Goal: Find specific page/section: Find specific page/section

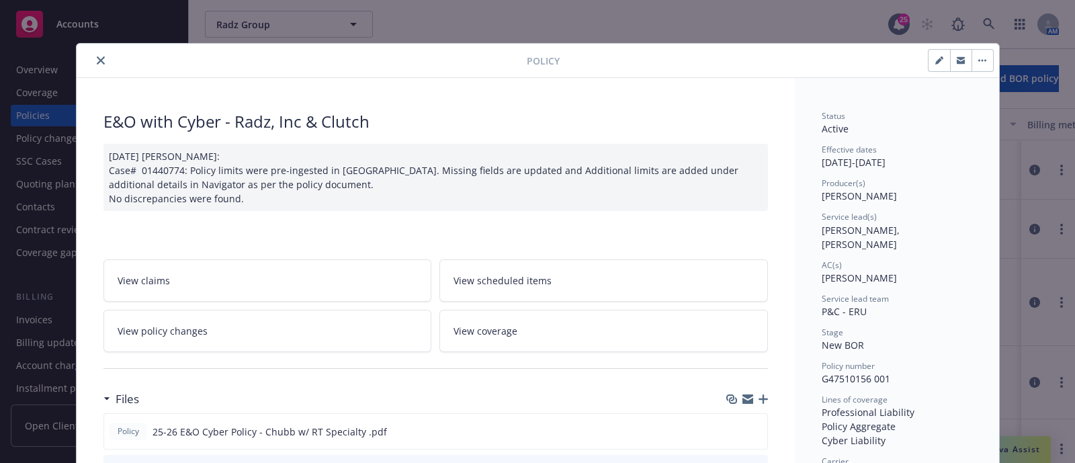
scroll to position [40, 0]
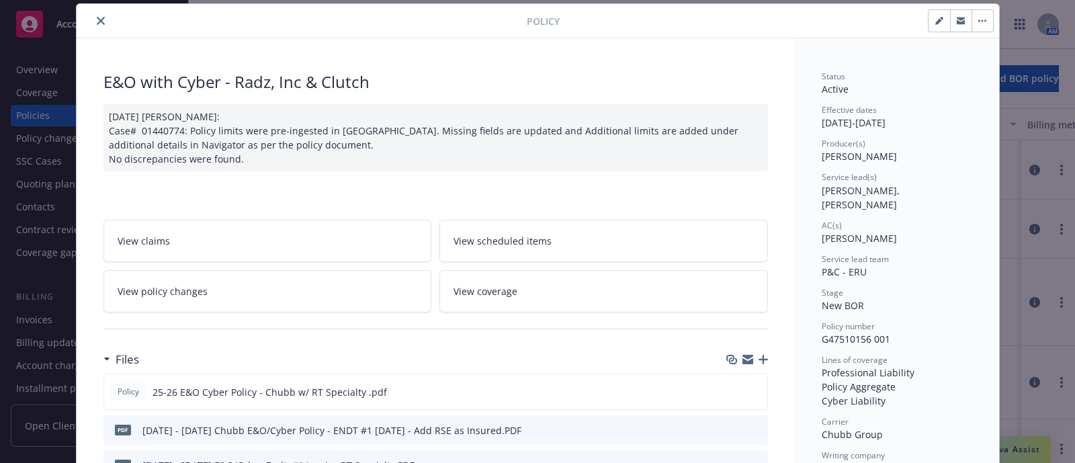
click at [97, 18] on icon "close" at bounding box center [101, 21] width 8 height 8
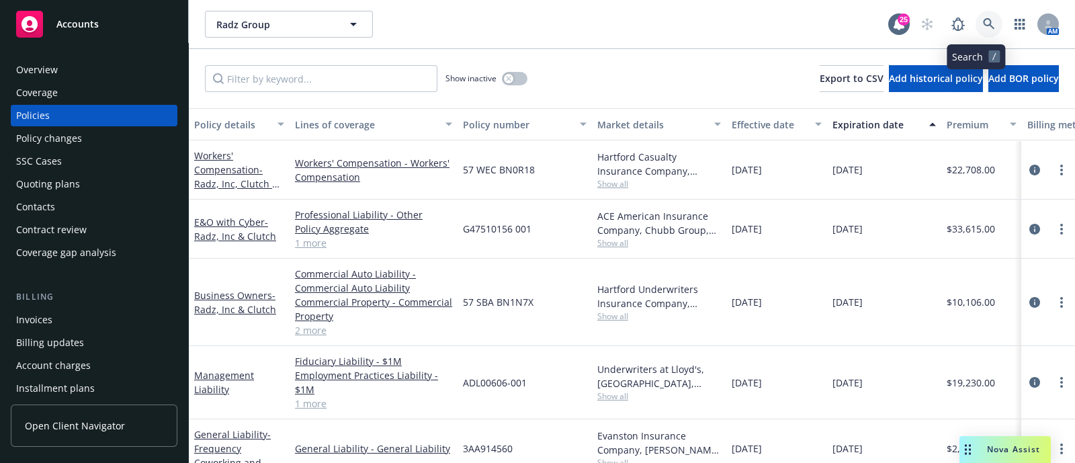
click at [976, 32] on link at bounding box center [989, 24] width 27 height 27
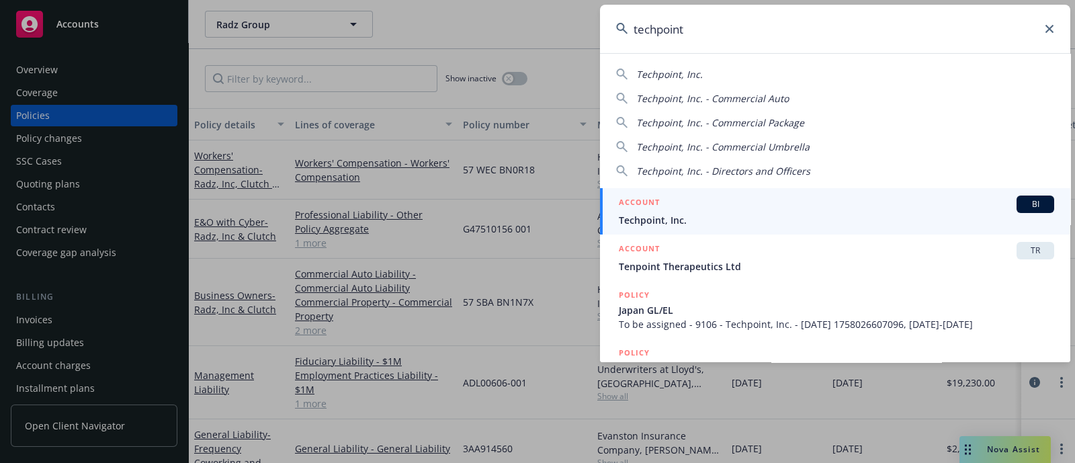
type input "techpoint"
click at [679, 218] on span "Techpoint, Inc." at bounding box center [836, 220] width 435 height 14
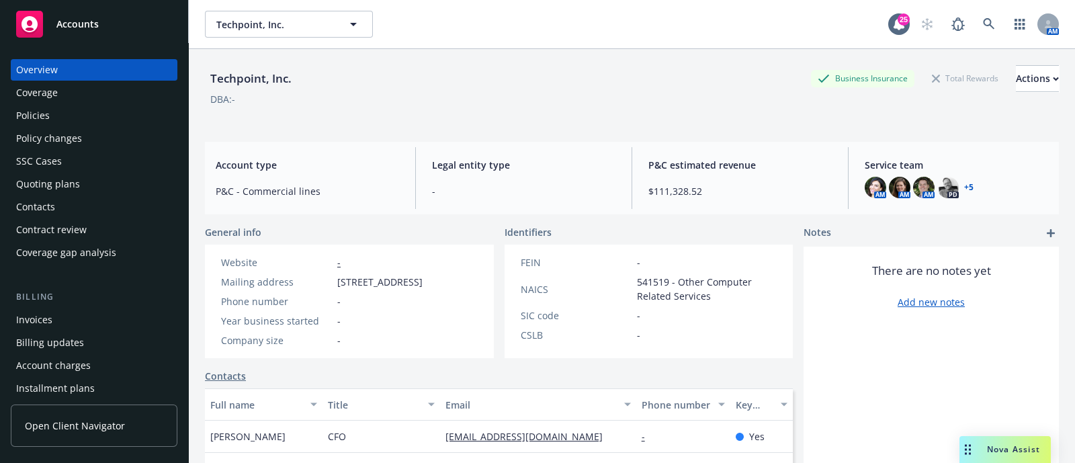
click at [27, 313] on div "Invoices" at bounding box center [34, 320] width 36 height 22
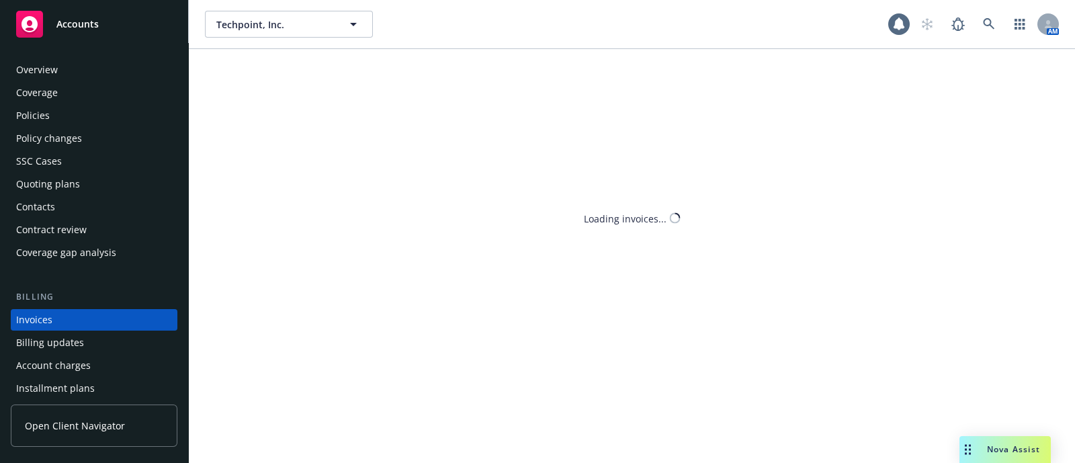
scroll to position [67, 0]
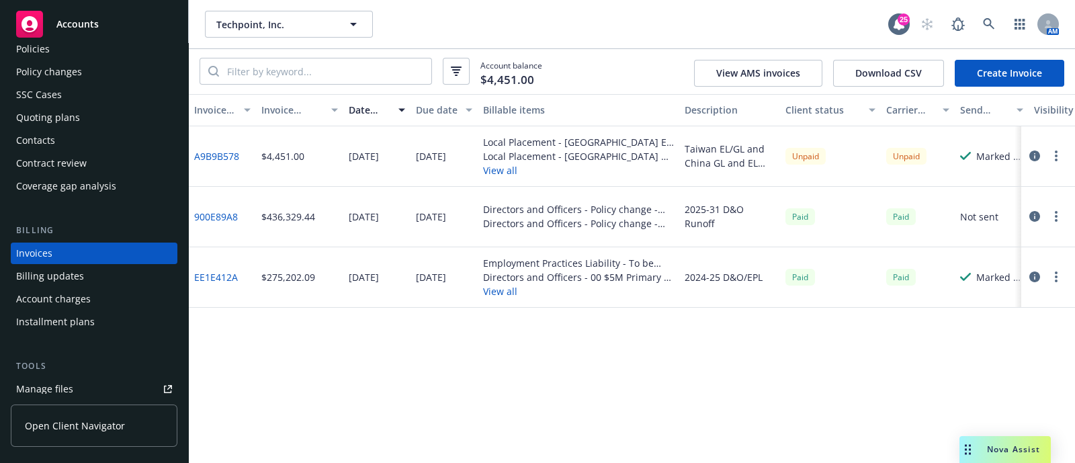
click at [1061, 159] on button "button" at bounding box center [1056, 156] width 16 height 16
click at [1035, 153] on icon "button" at bounding box center [1034, 156] width 11 height 11
